Goal: Task Accomplishment & Management: Use online tool/utility

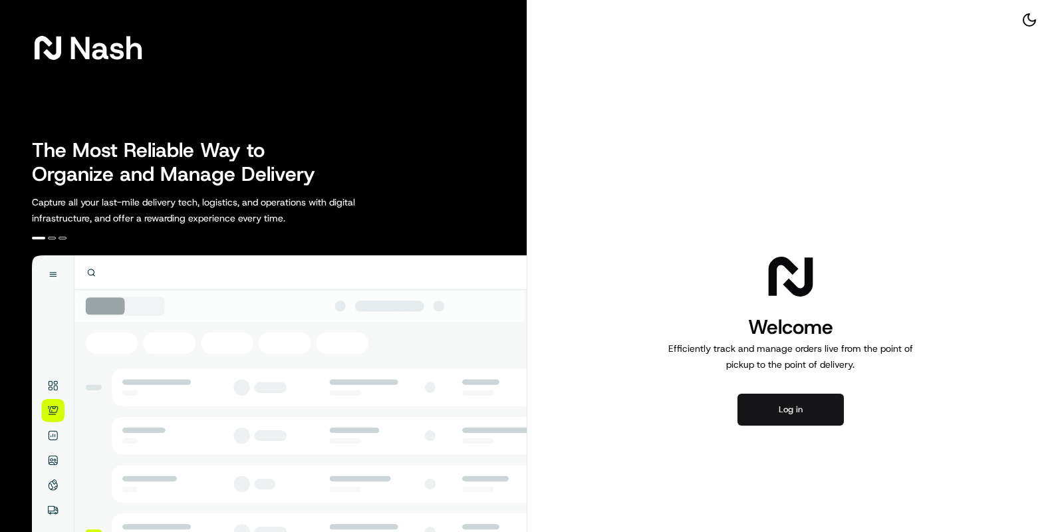
click at [799, 412] on button "Log in" at bounding box center [790, 410] width 106 height 32
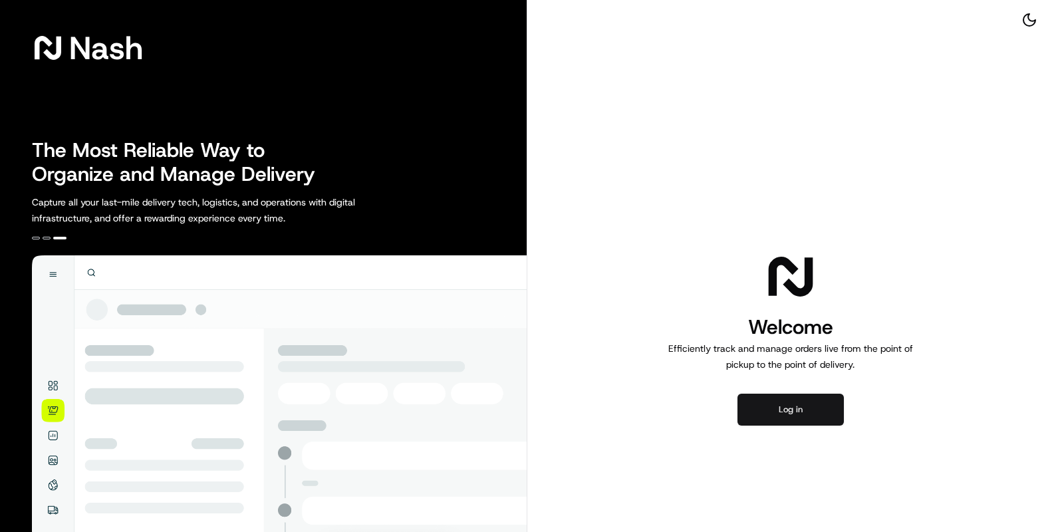
click at [771, 408] on button "Log in" at bounding box center [790, 410] width 106 height 32
